Goal: Task Accomplishment & Management: Manage account settings

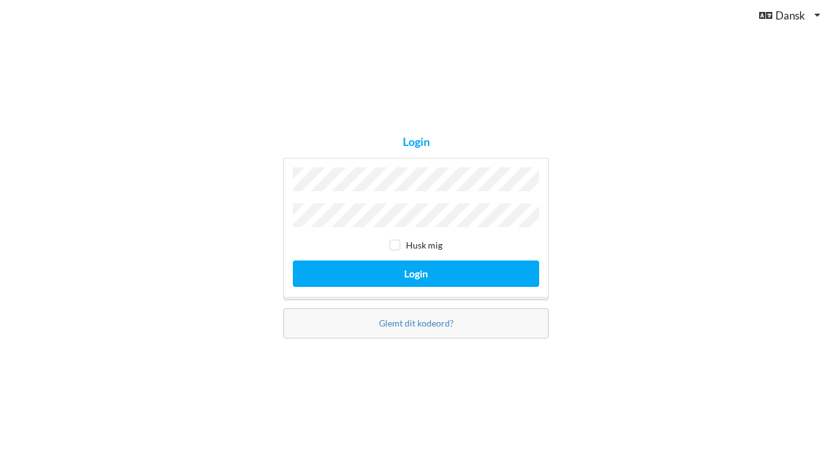
click at [416, 270] on button "Login" at bounding box center [416, 273] width 246 height 26
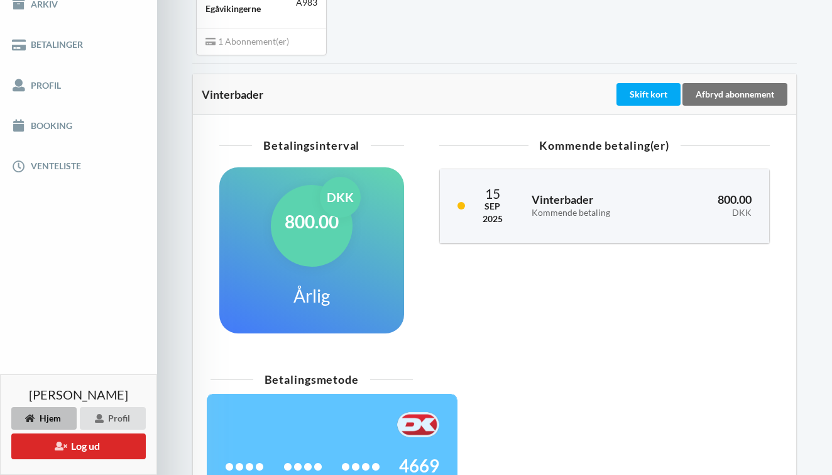
scroll to position [216, 0]
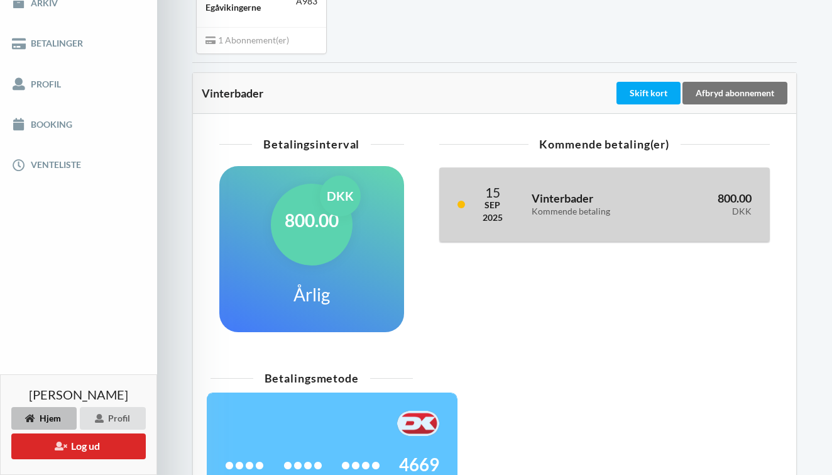
click at [630, 196] on h3 "Vinterbader Kommende betaling" at bounding box center [594, 203] width 124 height 25
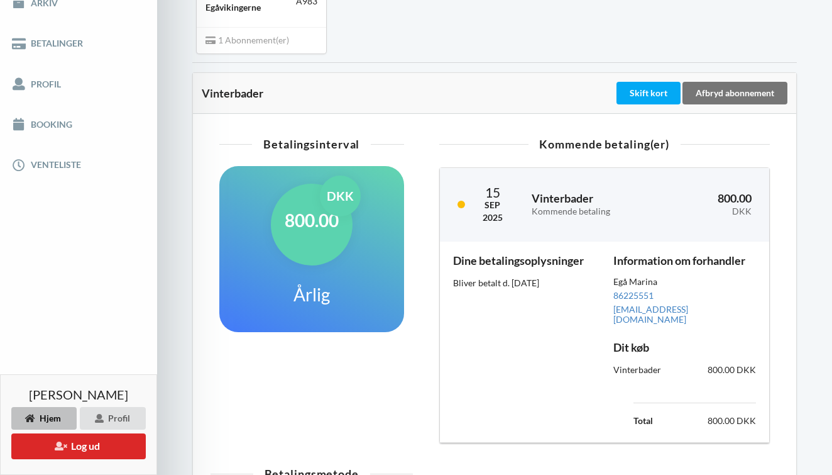
click at [519, 80] on div "Vinterbader Skift kort Afbryd abonnement" at bounding box center [495, 93] width 604 height 41
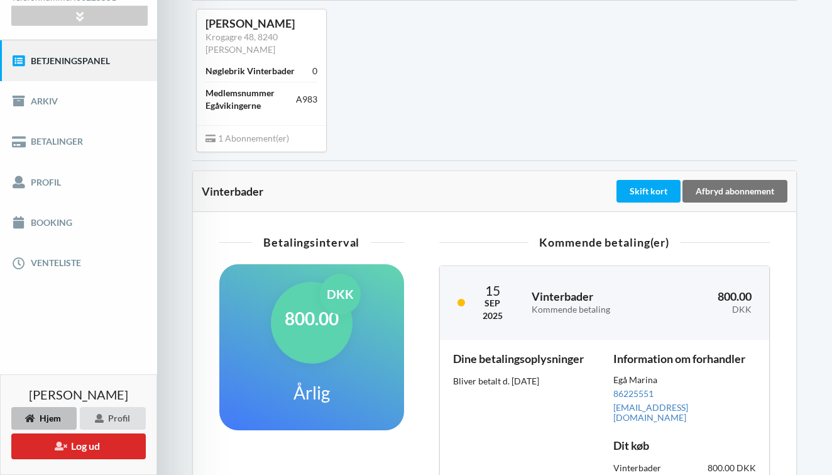
scroll to position [114, 0]
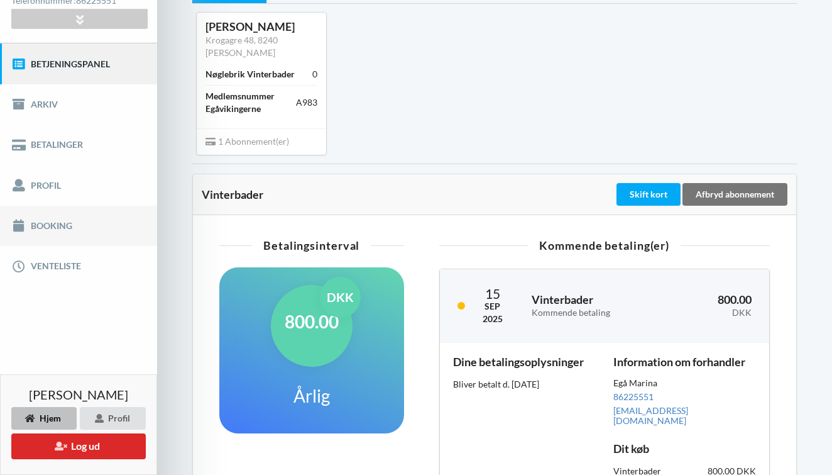
click at [55, 226] on link "Booking" at bounding box center [78, 226] width 157 height 40
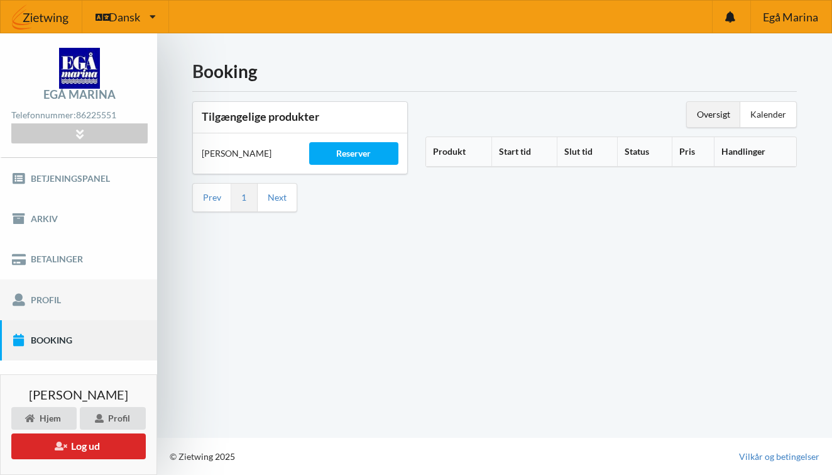
click at [64, 307] on link "Profil" at bounding box center [78, 299] width 157 height 40
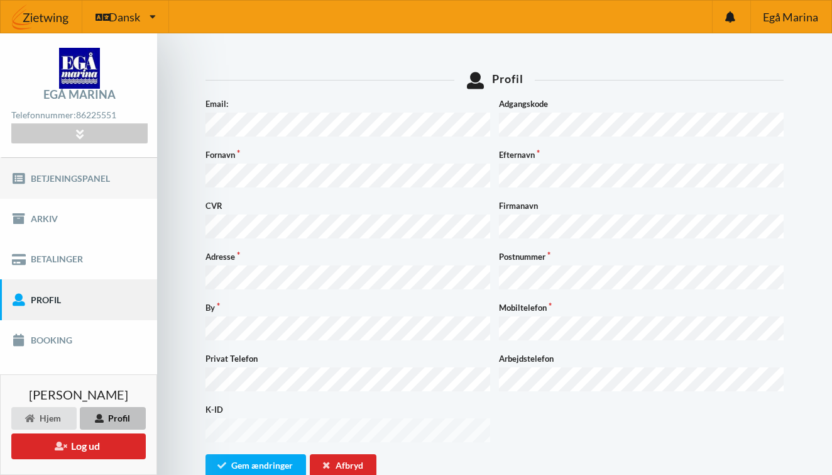
click at [65, 173] on link "Betjeningspanel" at bounding box center [78, 178] width 157 height 40
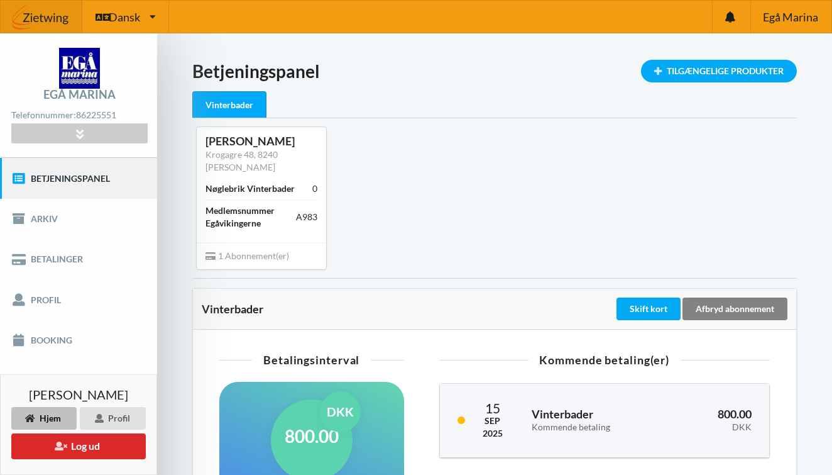
click at [741, 308] on div "Afbryd abonnement" at bounding box center [735, 308] width 105 height 23
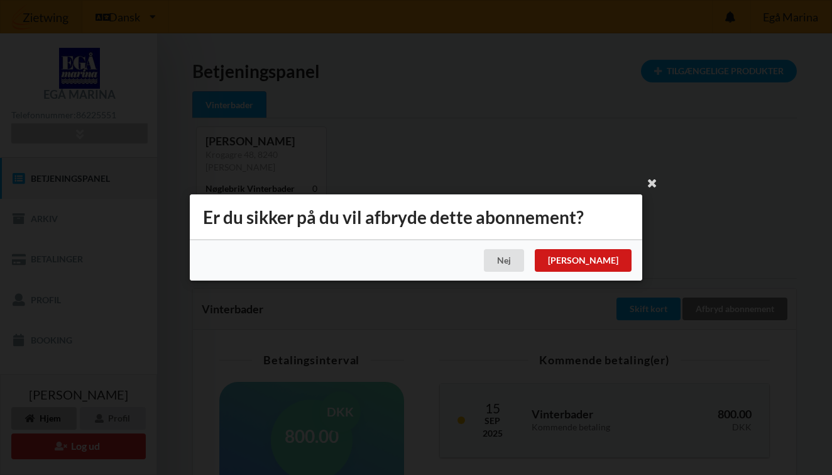
click at [613, 259] on div "[PERSON_NAME]" at bounding box center [583, 260] width 97 height 23
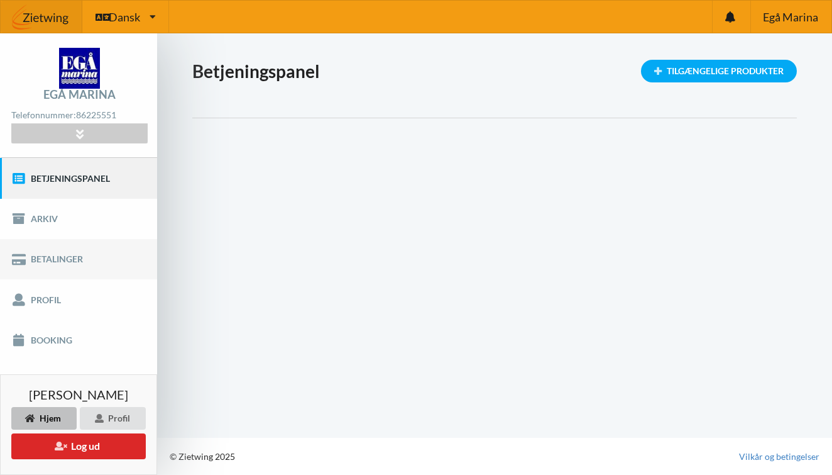
click at [52, 260] on link "Betalinger" at bounding box center [78, 259] width 157 height 40
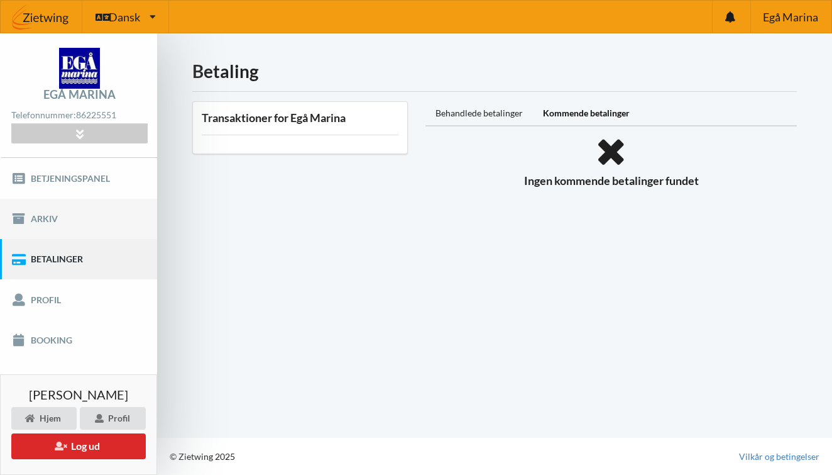
click at [79, 219] on link "Arkiv" at bounding box center [78, 219] width 157 height 40
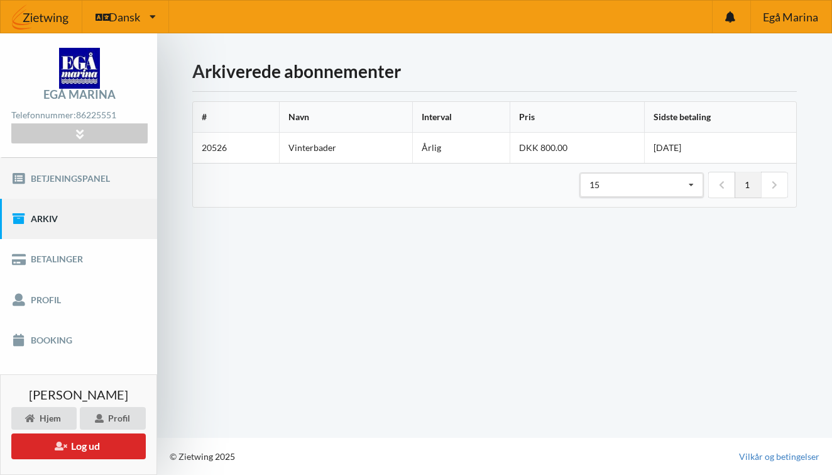
click at [80, 183] on link "Betjeningspanel" at bounding box center [78, 178] width 157 height 40
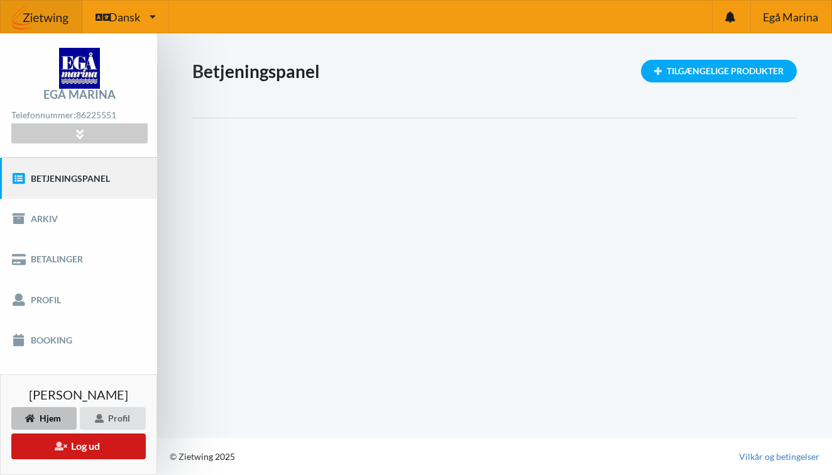
click at [110, 448] on button "Log ud" at bounding box center [78, 446] width 135 height 26
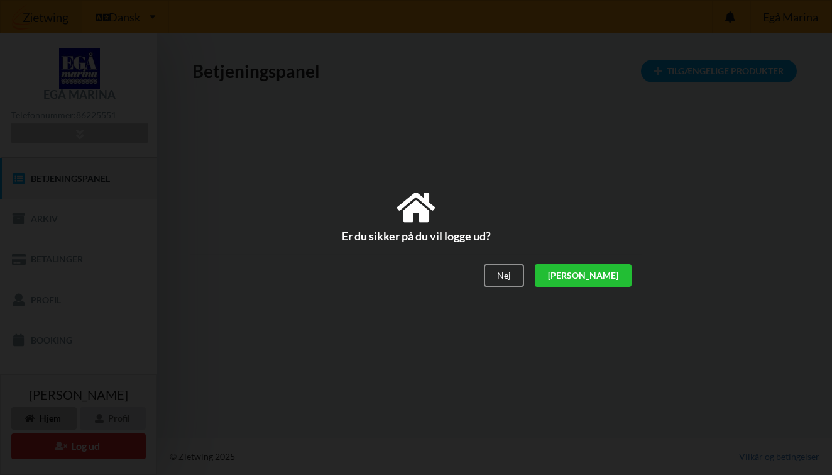
click at [615, 272] on div "[PERSON_NAME]" at bounding box center [583, 275] width 97 height 23
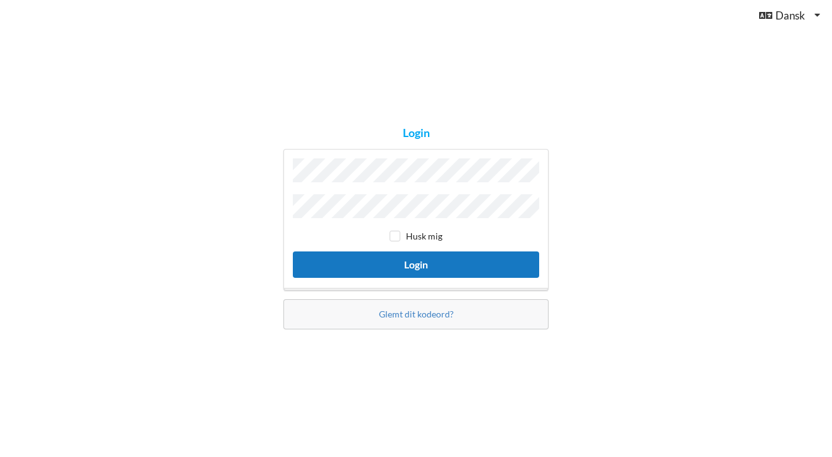
click at [419, 263] on button "Login" at bounding box center [416, 264] width 246 height 26
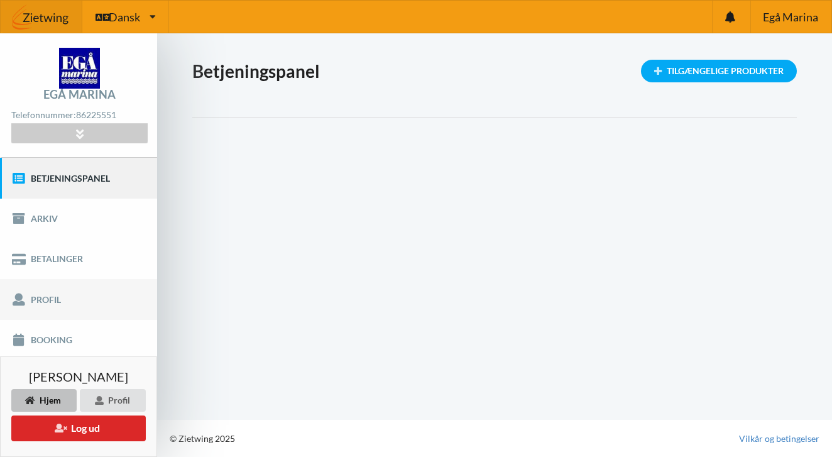
click at [60, 294] on link "Profil" at bounding box center [78, 299] width 157 height 40
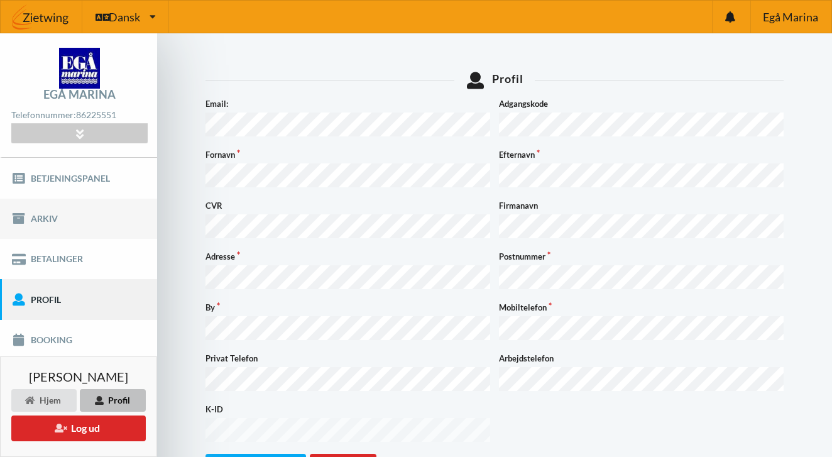
click at [60, 216] on link "Arkiv" at bounding box center [78, 219] width 157 height 40
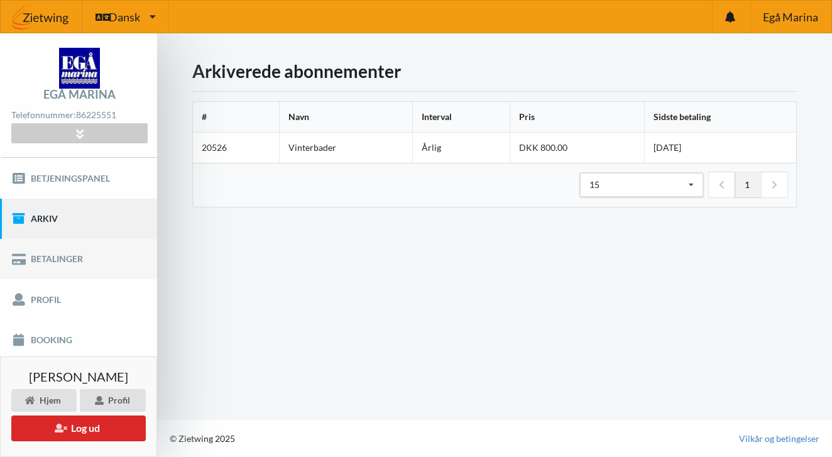
click at [51, 260] on link "Betalinger" at bounding box center [78, 259] width 157 height 40
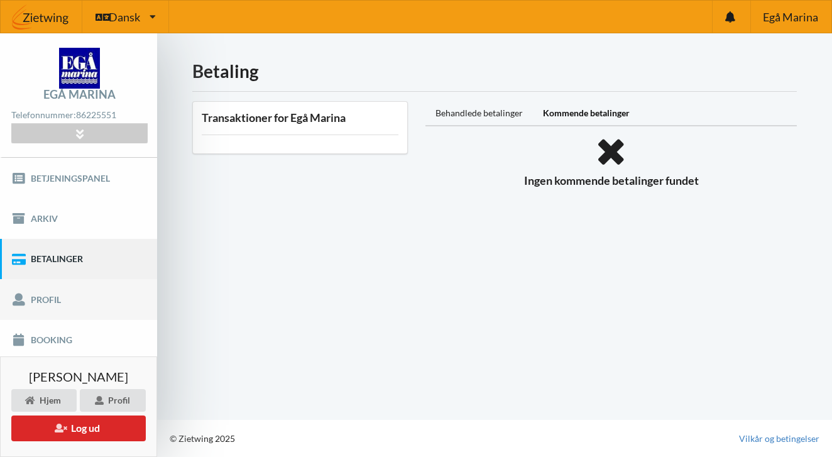
click at [43, 300] on link "Profil" at bounding box center [78, 299] width 157 height 40
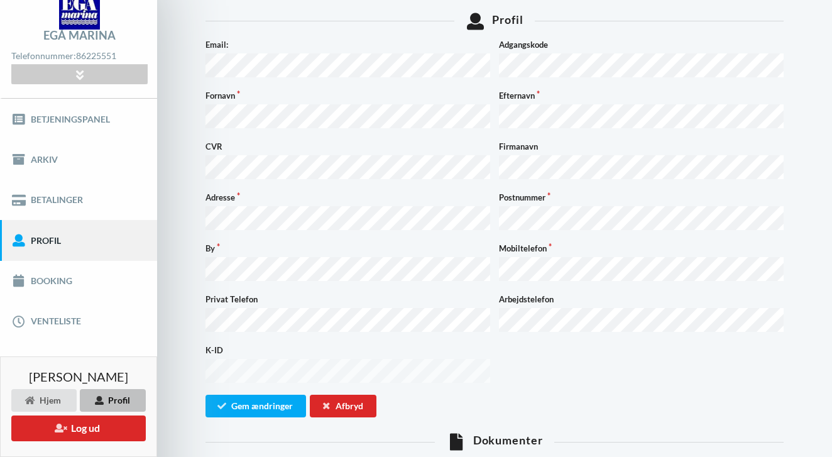
scroll to position [60, 0]
click at [42, 284] on link "Booking" at bounding box center [78, 280] width 157 height 40
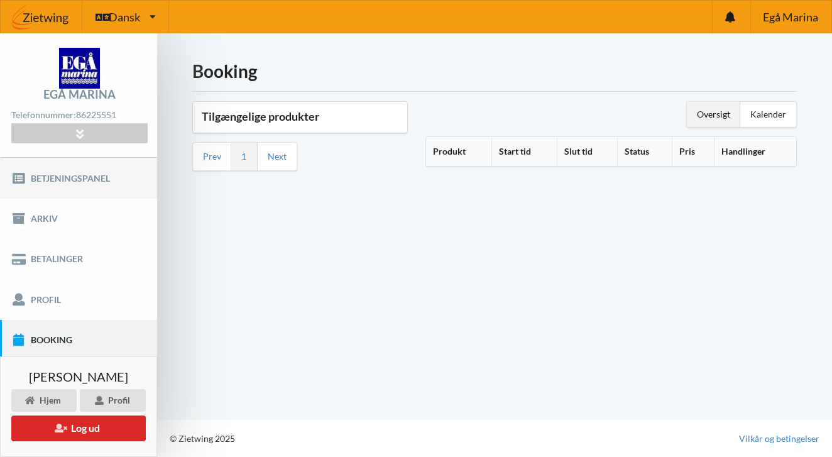
click at [70, 179] on link "Betjeningspanel" at bounding box center [78, 178] width 157 height 40
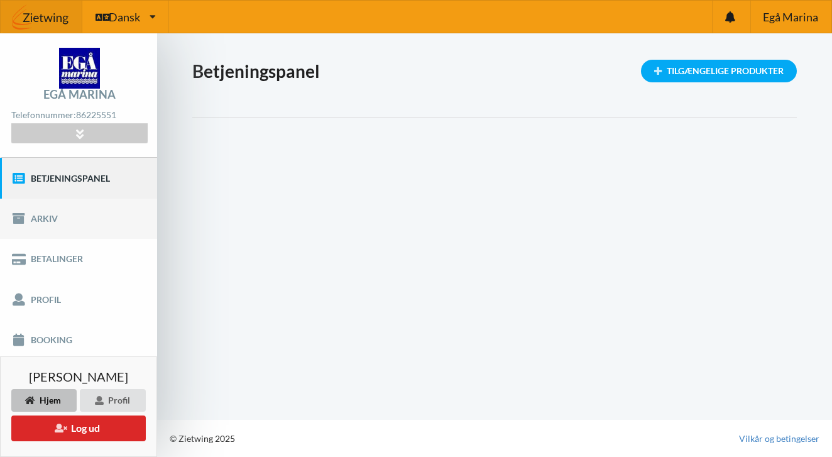
click at [52, 215] on link "Arkiv" at bounding box center [78, 219] width 157 height 40
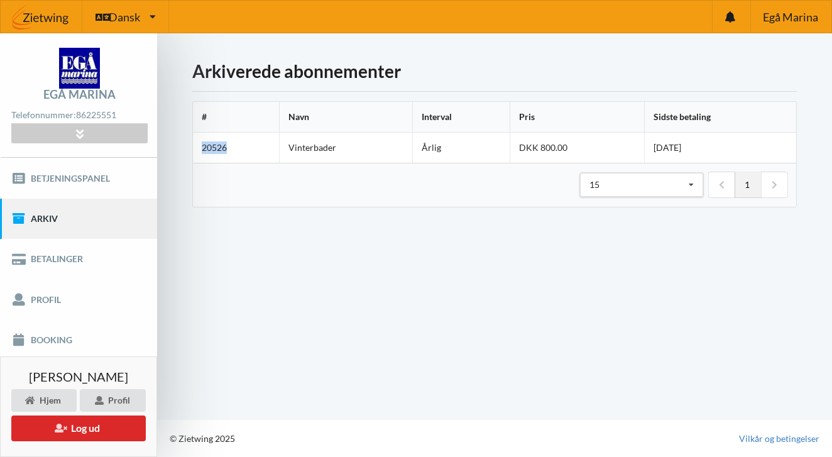
drag, startPoint x: 202, startPoint y: 146, endPoint x: 228, endPoint y: 145, distance: 26.5
click at [254, 229] on div "Indlæser... Arkiverede abonnementer # Navn Interval Pris Sidste betaling 20526 …" at bounding box center [494, 226] width 675 height 387
